Goal: Transaction & Acquisition: Purchase product/service

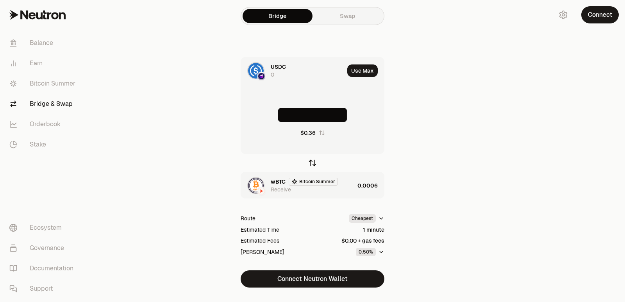
click at [313, 163] on icon "button" at bounding box center [312, 163] width 9 height 9
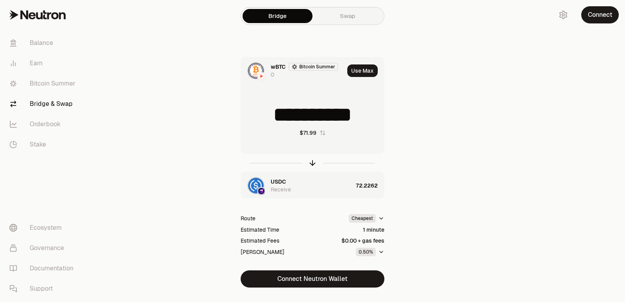
click at [292, 288] on div "**********" at bounding box center [312, 159] width 281 height 319
click at [295, 280] on button "Connect Neutron Wallet" at bounding box center [313, 278] width 144 height 17
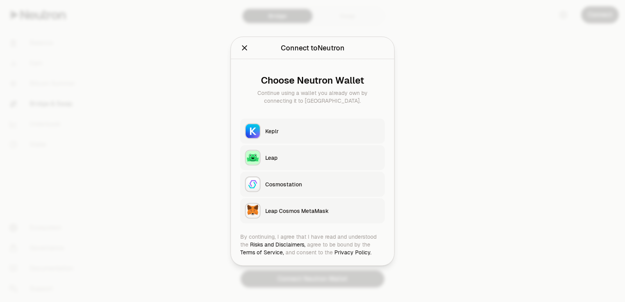
click at [304, 286] on div at bounding box center [312, 151] width 625 height 302
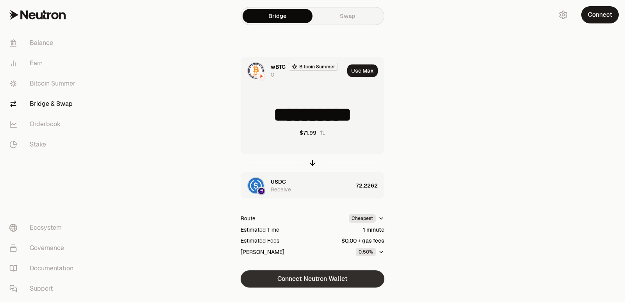
click at [305, 281] on button "Connect Neutron Wallet" at bounding box center [313, 278] width 144 height 17
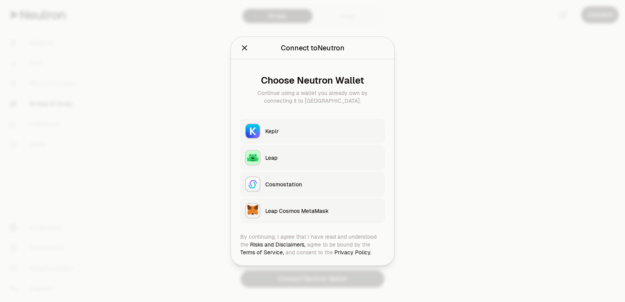
click at [276, 130] on div "Keplr" at bounding box center [322, 131] width 115 height 8
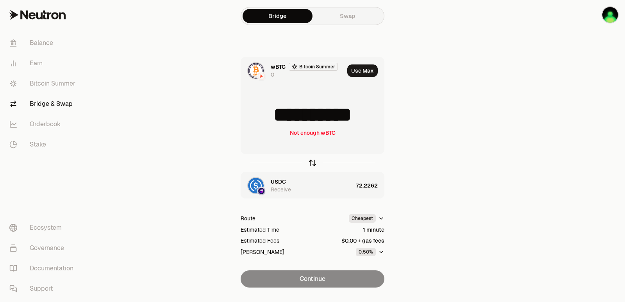
click at [312, 162] on icon "button" at bounding box center [312, 163] width 9 height 9
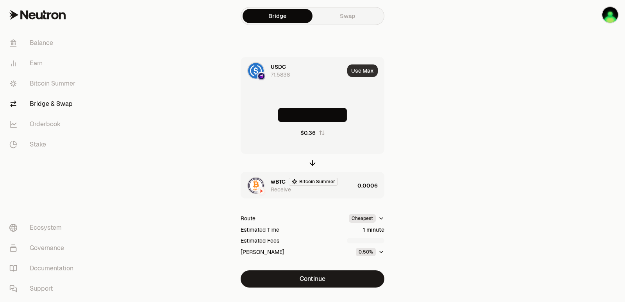
click at [368, 72] on button "Use Max" at bounding box center [362, 70] width 30 height 13
type input "*********"
click at [352, 186] on div "wBTC Bitcoin Summer Receive" at bounding box center [313, 186] width 84 height 16
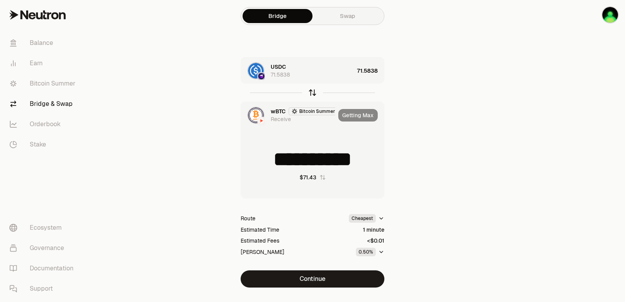
click at [312, 90] on icon "button" at bounding box center [312, 92] width 9 height 9
type input "*********"
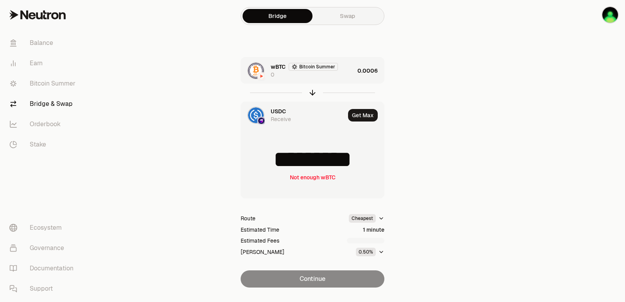
click at [324, 76] on div "wBTC Bitcoin Summer 0" at bounding box center [313, 71] width 84 height 16
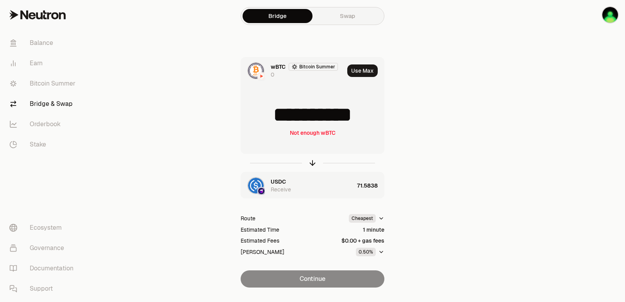
drag, startPoint x: 377, startPoint y: 116, endPoint x: 349, endPoint y: 116, distance: 28.2
click at [349, 116] on input "**********" at bounding box center [312, 114] width 143 height 23
type input "**********"
click at [311, 165] on icon "button" at bounding box center [312, 163] width 9 height 9
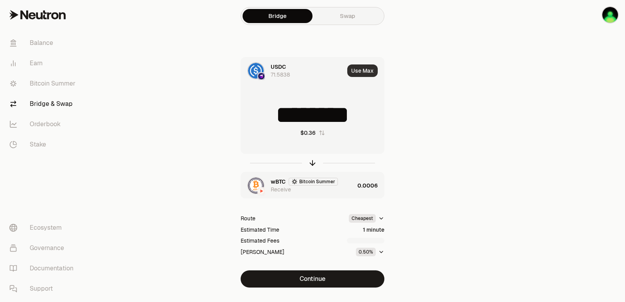
click at [357, 70] on button "Use Max" at bounding box center [362, 70] width 30 height 13
type input "*********"
click at [356, 195] on div "wBTC Bitcoin Summer Receive 0.0006" at bounding box center [312, 185] width 143 height 27
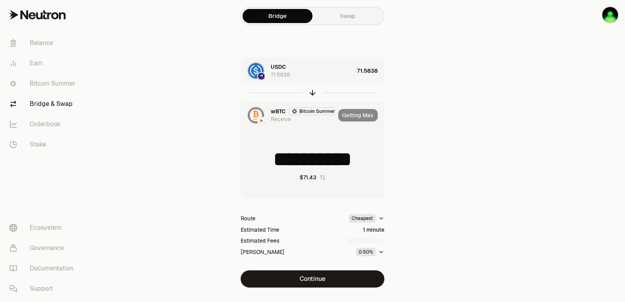
type input "**********"
click at [301, 278] on button "Continue" at bounding box center [313, 278] width 144 height 17
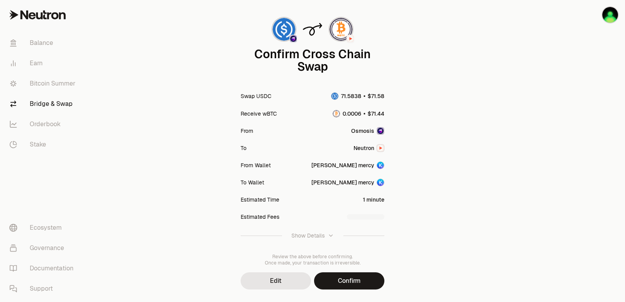
scroll to position [64, 0]
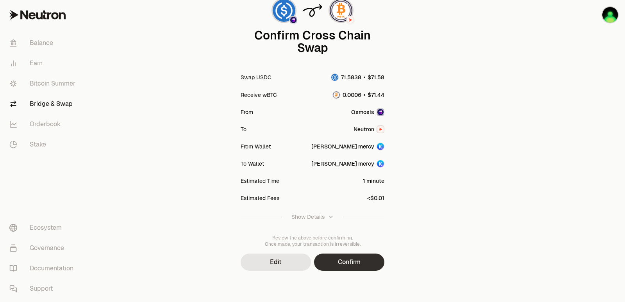
click at [348, 259] on button "Confirm" at bounding box center [349, 262] width 70 height 17
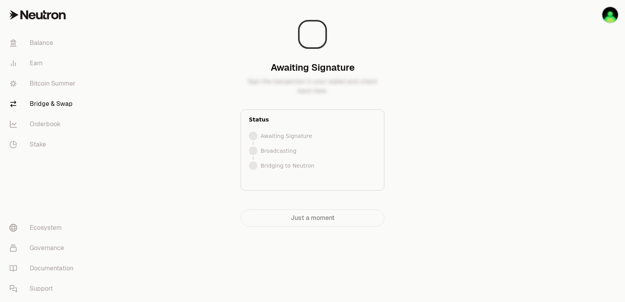
scroll to position [0, 0]
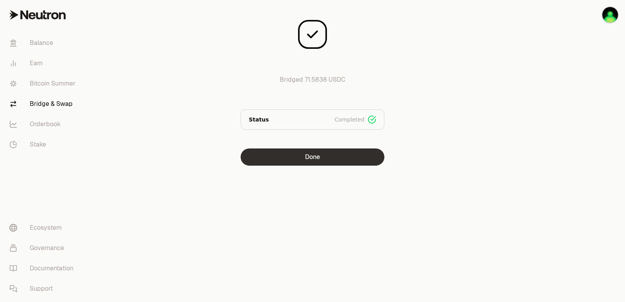
click at [302, 158] on button "Done" at bounding box center [313, 157] width 144 height 17
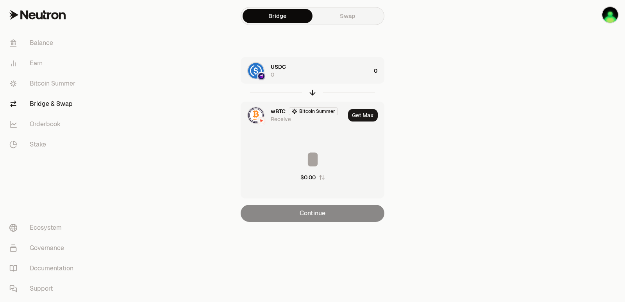
click at [311, 95] on icon "button" at bounding box center [312, 92] width 9 height 9
click at [344, 74] on div "wBTC Bitcoin Summer 0" at bounding box center [321, 71] width 100 height 16
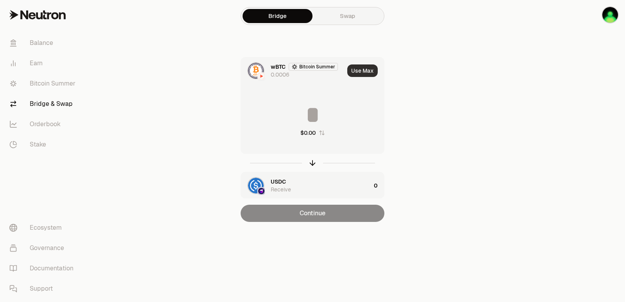
click at [364, 68] on button "Use Max" at bounding box center [362, 70] width 30 height 13
type input "**********"
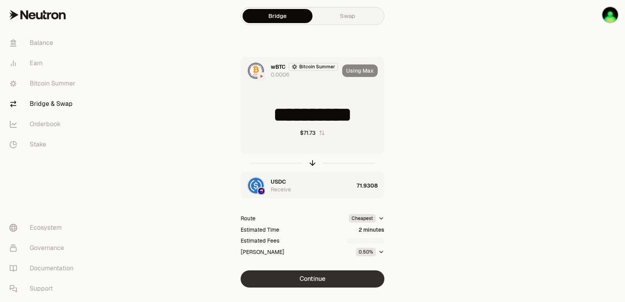
click at [304, 279] on button "Continue" at bounding box center [313, 278] width 144 height 17
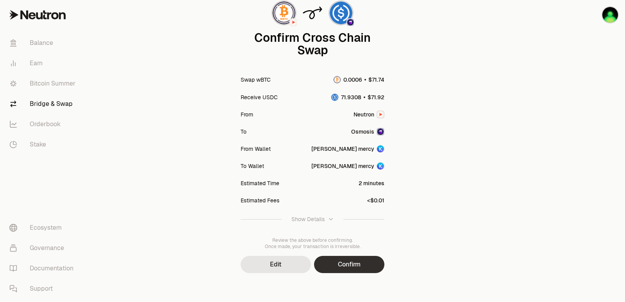
scroll to position [64, 0]
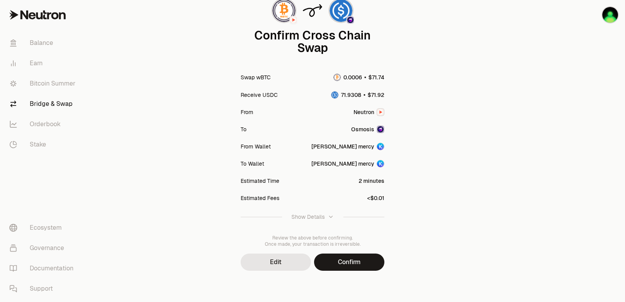
click at [340, 262] on button "Confirm" at bounding box center [349, 262] width 70 height 17
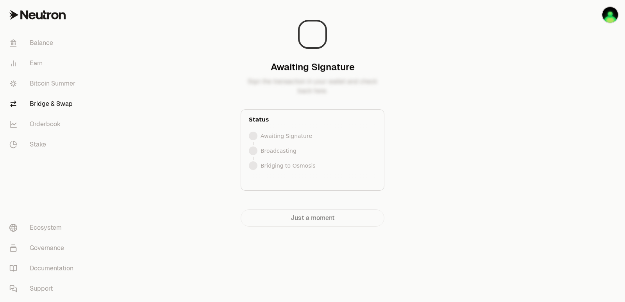
scroll to position [0, 0]
click at [314, 151] on div "Broadcasted" at bounding box center [312, 151] width 127 height 12
click at [538, 119] on div at bounding box center [582, 129] width 88 height 258
click at [532, 165] on main "Bridging to Osmosis Your tokens are on their way to Osmosis. Status Signed Broa…" at bounding box center [357, 129] width 538 height 258
click at [423, 68] on div "Bridging to Osmosis Your tokens are on their way to Osmosis. Status Signed Broa…" at bounding box center [312, 116] width 263 height 220
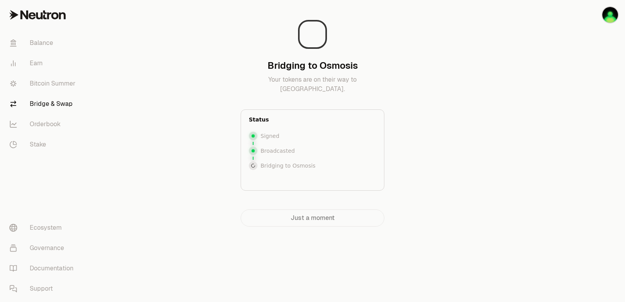
click at [538, 129] on div at bounding box center [582, 129] width 88 height 258
click at [596, 16] on button "Connect" at bounding box center [601, 14] width 38 height 17
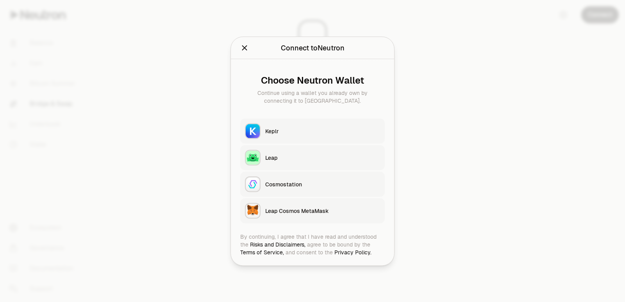
click at [320, 127] on button "Keplr" at bounding box center [312, 130] width 145 height 25
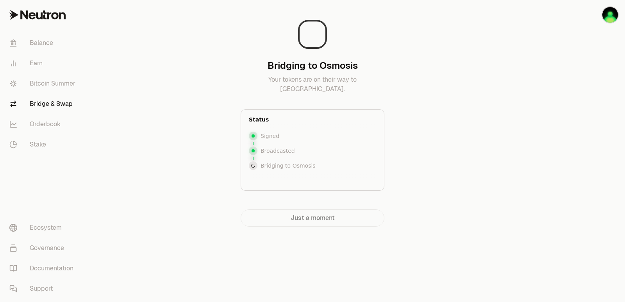
click at [550, 140] on div at bounding box center [582, 129] width 88 height 258
click at [605, 14] on img "button" at bounding box center [611, 15] width 16 height 16
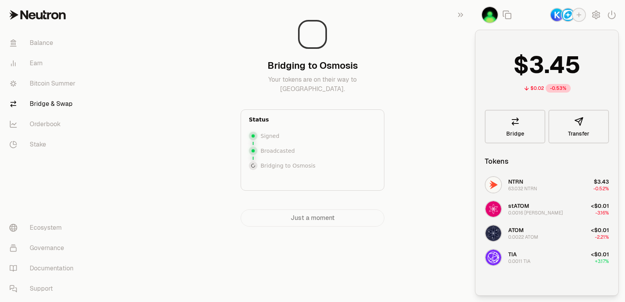
click at [431, 131] on div "Bridging to Osmosis Your tokens are on their way to Osmosis. Status Signed Broa…" at bounding box center [312, 116] width 263 height 220
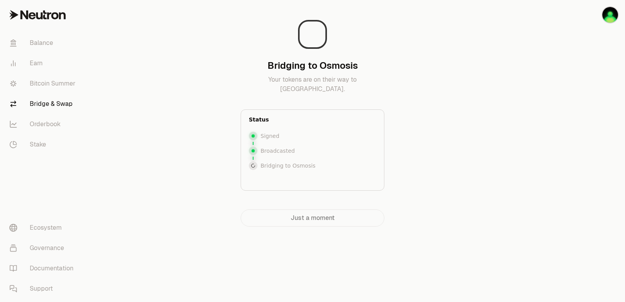
click at [272, 153] on p "Broadcasted" at bounding box center [278, 151] width 34 height 8
click at [259, 151] on div "Broadcasted" at bounding box center [312, 151] width 127 height 12
click at [314, 223] on div "Just a moment" at bounding box center [313, 217] width 144 height 17
click at [265, 173] on div at bounding box center [312, 175] width 127 height 6
click at [254, 165] on icon at bounding box center [253, 166] width 6 height 6
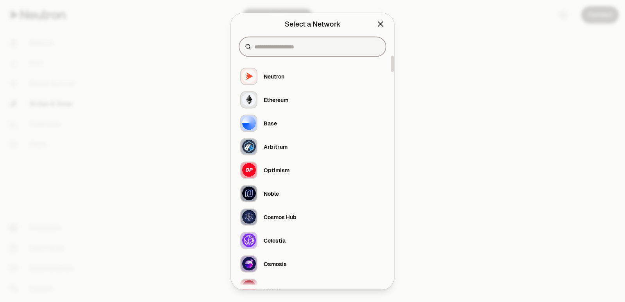
click at [292, 44] on input at bounding box center [317, 47] width 126 height 8
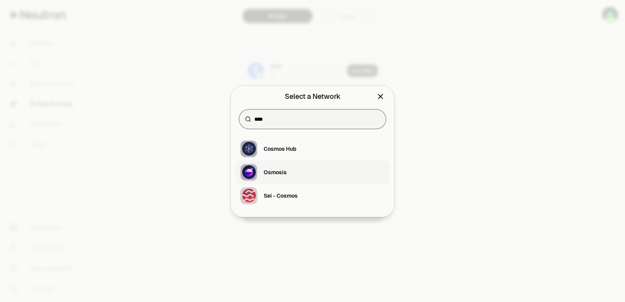
type input "****"
click at [286, 173] on div "Osmosis" at bounding box center [275, 172] width 23 height 8
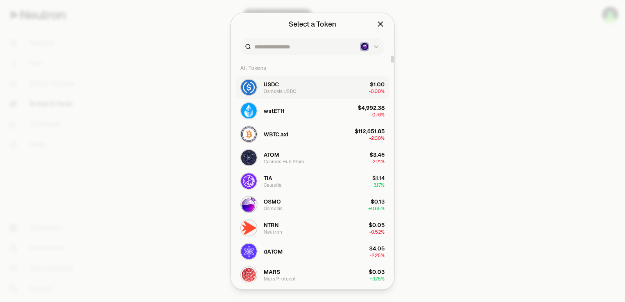
click at [312, 90] on button "USDC Osmosis USDC $1.00 -0.00%" at bounding box center [313, 86] width 154 height 23
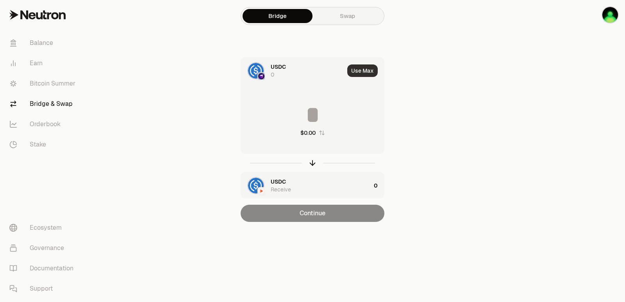
click at [358, 74] on button "Use Max" at bounding box center [362, 70] width 30 height 13
type input "*"
click at [295, 181] on div "USDC Receive" at bounding box center [321, 186] width 100 height 16
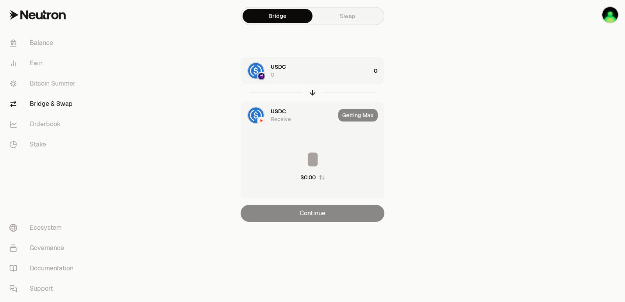
click at [282, 136] on div "$0.00" at bounding box center [312, 164] width 143 height 69
click at [280, 115] on span "USDC" at bounding box center [278, 111] width 15 height 8
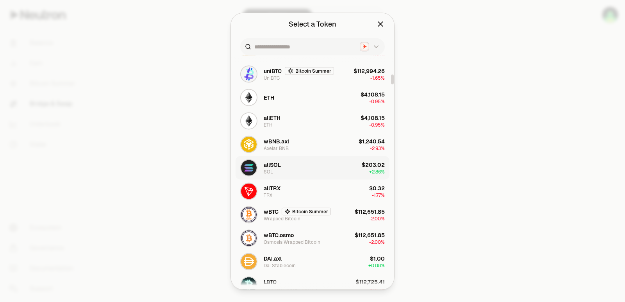
scroll to position [508, 0]
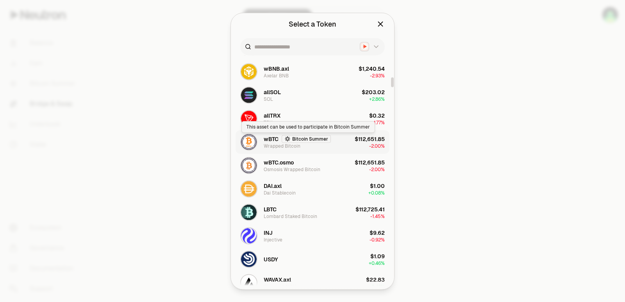
click at [331, 141] on button "wBTC Bitcoin Summer Wrapped Bitcoin $112,651.85 -2.00%" at bounding box center [313, 141] width 154 height 23
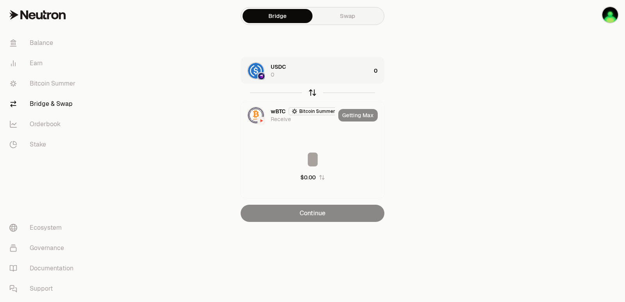
click at [313, 91] on icon "button" at bounding box center [312, 92] width 9 height 9
type input "*"
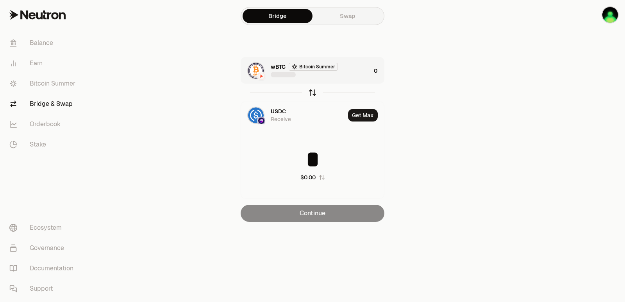
click at [313, 91] on icon "button" at bounding box center [312, 92] width 9 height 9
click at [311, 92] on icon "button" at bounding box center [312, 92] width 9 height 9
type input "*"
click at [311, 92] on icon "button" at bounding box center [312, 91] width 5 height 2
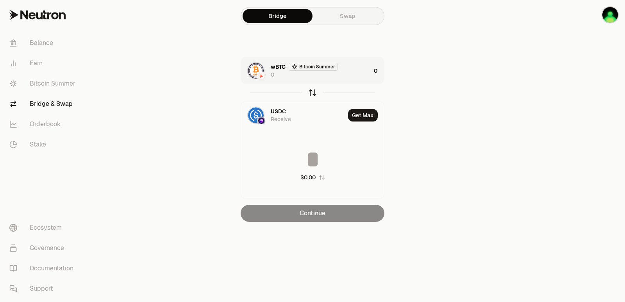
type input "*"
click at [311, 92] on icon "button" at bounding box center [312, 91] width 5 height 2
type input "*"
click at [311, 92] on icon "button" at bounding box center [312, 91] width 5 height 2
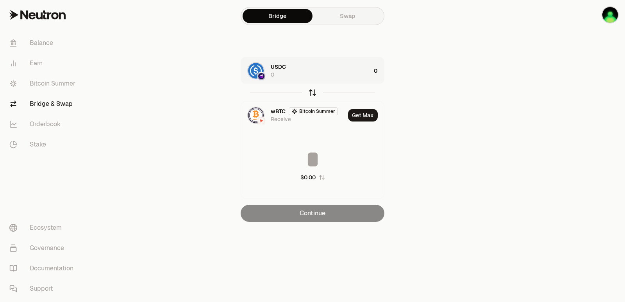
click at [311, 92] on icon "button" at bounding box center [312, 92] width 9 height 9
type input "*"
click at [314, 92] on icon "button" at bounding box center [312, 92] width 9 height 9
type input "*"
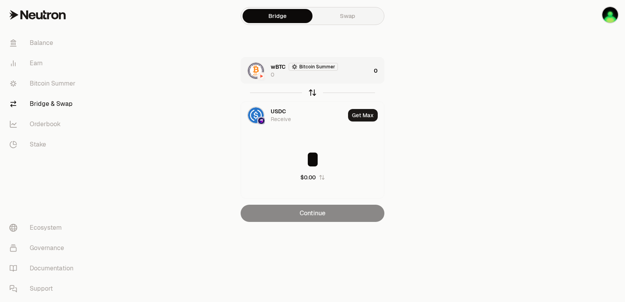
click at [314, 92] on icon "button" at bounding box center [312, 92] width 9 height 9
click at [349, 73] on div "USDC 0" at bounding box center [321, 71] width 100 height 16
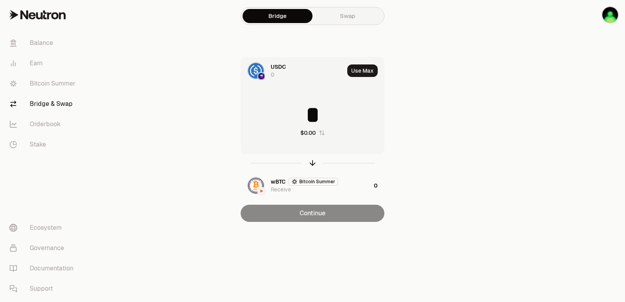
click at [362, 70] on button "Use Max" at bounding box center [362, 70] width 30 height 13
click at [316, 166] on div "button" at bounding box center [312, 163] width 9 height 9
click at [375, 64] on div "Use Max" at bounding box center [365, 70] width 37 height 27
click at [372, 66] on button "Use Max" at bounding box center [362, 70] width 30 height 13
type input "*"
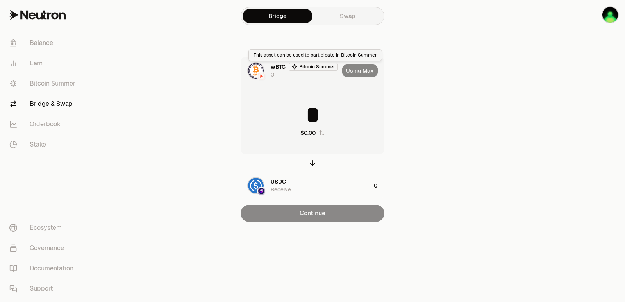
click at [315, 66] on div "Bitcoin Summer" at bounding box center [313, 67] width 49 height 8
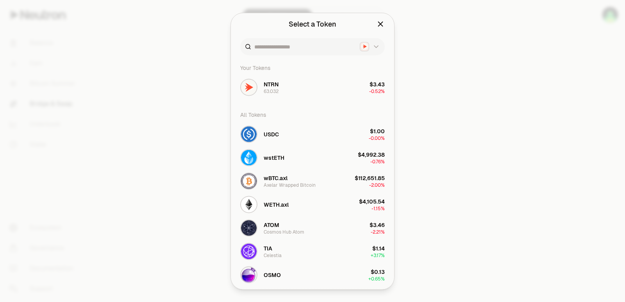
click at [462, 74] on div at bounding box center [312, 151] width 625 height 302
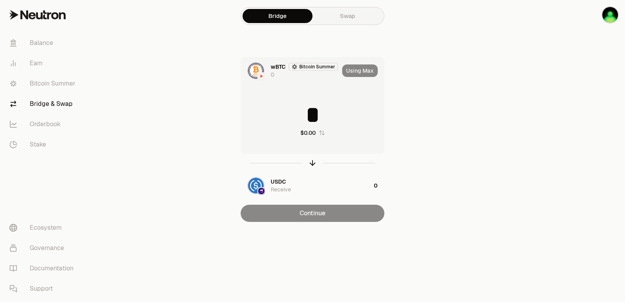
click at [530, 139] on main "Bridge Swap wBTC Bitcoin Summer 0 Using Max * $0.00 USDC Receive 0 Continue" at bounding box center [357, 126] width 538 height 253
click at [617, 17] on img "button" at bounding box center [611, 15] width 16 height 16
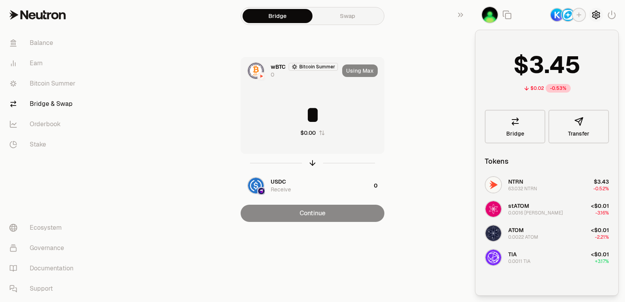
click at [599, 14] on icon "button" at bounding box center [596, 14] width 9 height 9
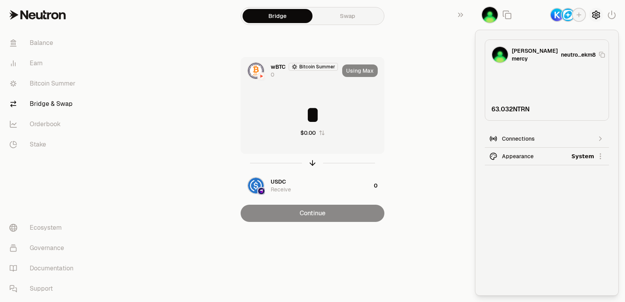
click at [594, 14] on icon "button" at bounding box center [596, 14] width 9 height 9
click at [460, 15] on icon "button" at bounding box center [460, 14] width 9 height 9
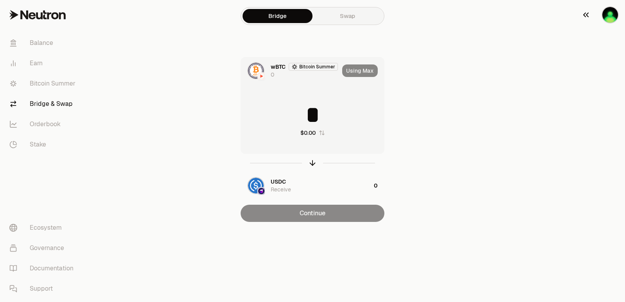
click at [608, 14] on img "button" at bounding box center [611, 15] width 16 height 16
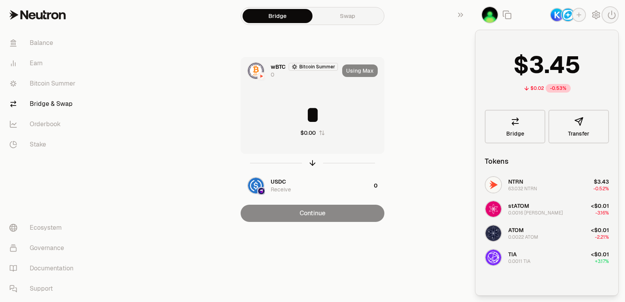
click at [435, 110] on div "wBTC Bitcoin Summer 0 Using Max * $0.00 USDC Receive 0 Continue" at bounding box center [312, 139] width 263 height 165
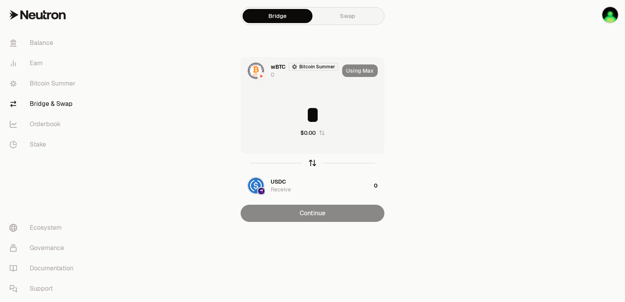
click at [315, 162] on icon "button" at bounding box center [312, 163] width 9 height 9
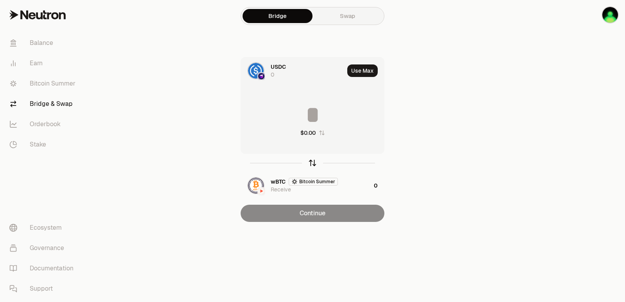
click at [315, 162] on icon "button" at bounding box center [312, 163] width 9 height 9
type input "*"
click at [313, 160] on icon "button" at bounding box center [312, 163] width 9 height 9
click at [313, 161] on icon "button" at bounding box center [312, 162] width 5 height 2
type input "*"
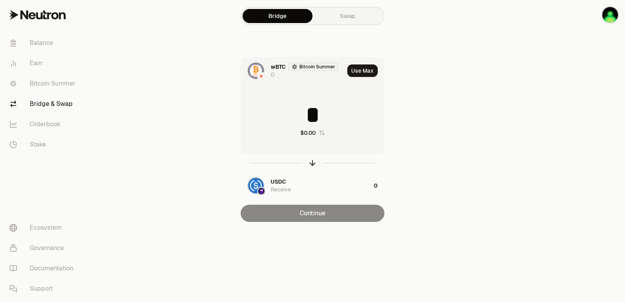
click at [578, 136] on div at bounding box center [582, 126] width 88 height 253
click at [269, 68] on div "wBTC Bitcoin Summer 0" at bounding box center [292, 70] width 103 height 27
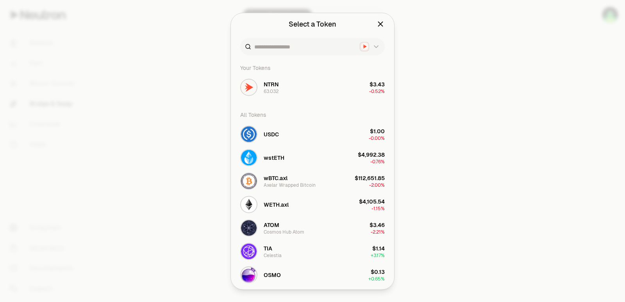
click at [449, 88] on div at bounding box center [312, 151] width 625 height 302
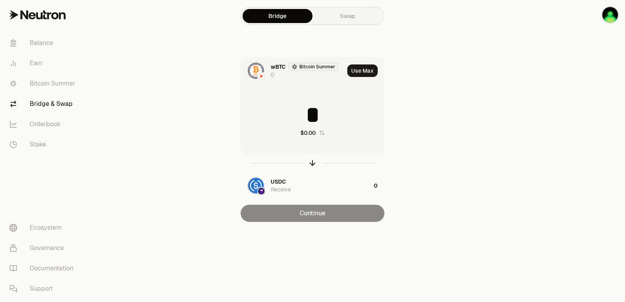
click at [357, 75] on button "Use Max" at bounding box center [362, 70] width 30 height 13
click at [28, 289] on link "Support" at bounding box center [43, 289] width 81 height 20
click at [311, 165] on icon "button" at bounding box center [312, 163] width 9 height 9
type input "*"
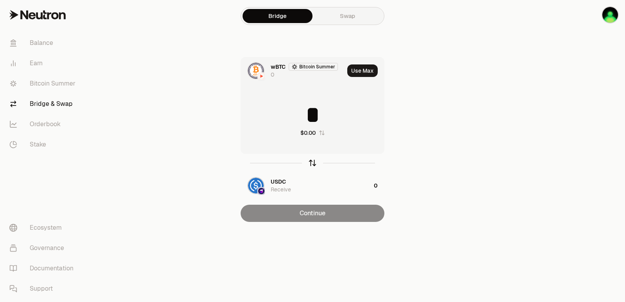
click at [311, 165] on icon "button" at bounding box center [312, 163] width 9 height 9
type input "*"
click at [315, 163] on icon "button" at bounding box center [312, 162] width 5 height 2
click at [314, 163] on icon "button" at bounding box center [312, 163] width 9 height 9
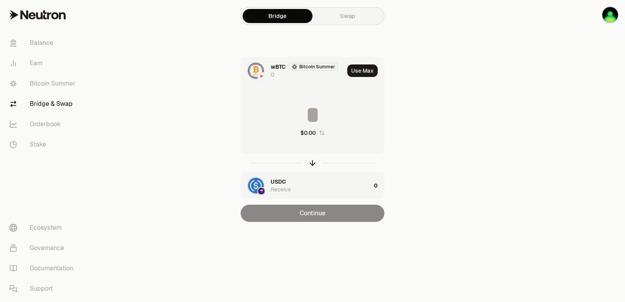
click at [533, 172] on main "Bridge Swap wBTC Bitcoin Summer 0 Use Max $0.00 USDC Receive 0 Continue" at bounding box center [357, 126] width 538 height 253
click at [311, 163] on icon "button" at bounding box center [312, 163] width 9 height 9
click at [360, 68] on button "Use Max" at bounding box center [362, 70] width 30 height 13
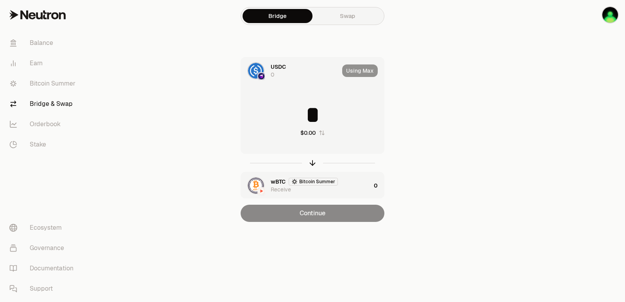
type input "*"
click at [313, 165] on icon "button" at bounding box center [312, 163] width 9 height 9
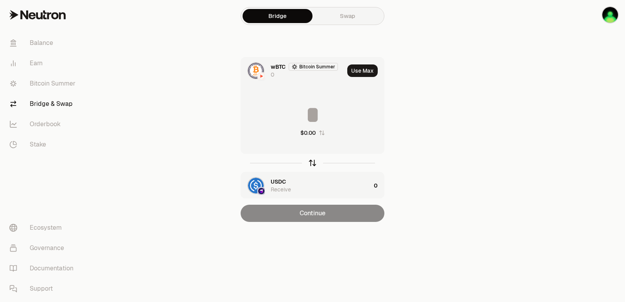
click at [313, 165] on icon "button" at bounding box center [312, 163] width 9 height 9
type input "*"
